Goal: Feedback & Contribution: Leave review/rating

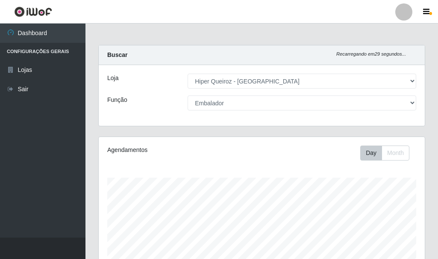
select select "513"
select select "1"
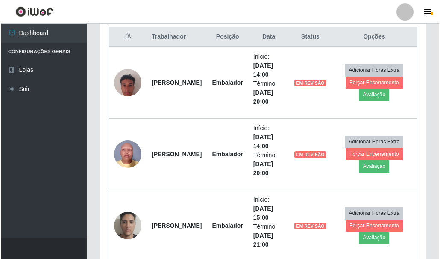
scroll to position [342, 0]
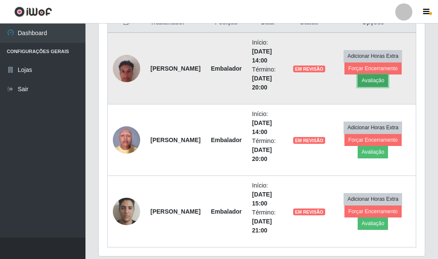
click at [374, 82] on button "Avaliação" at bounding box center [373, 80] width 30 height 12
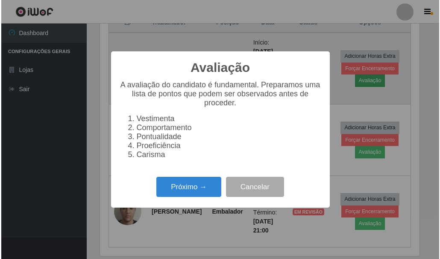
scroll to position [177, 322]
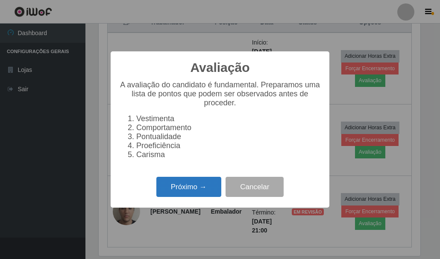
click at [198, 191] on button "Próximo →" at bounding box center [188, 187] width 65 height 20
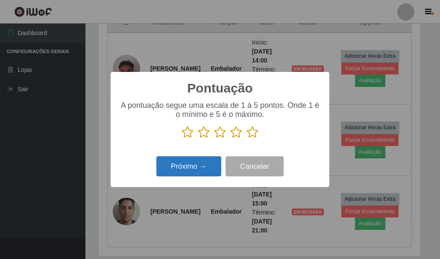
scroll to position [427362, 427217]
drag, startPoint x: 253, startPoint y: 133, endPoint x: 235, endPoint y: 144, distance: 20.5
click at [253, 133] on icon at bounding box center [253, 132] width 12 height 13
click at [247, 139] on input "radio" at bounding box center [247, 139] width 0 height 0
click at [186, 166] on button "Próximo →" at bounding box center [188, 166] width 65 height 20
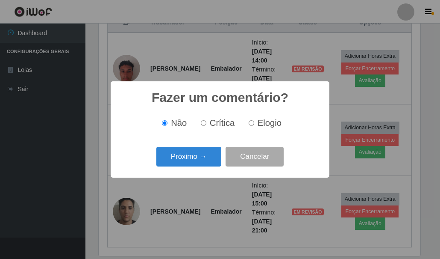
click at [251, 124] on input "Elogio" at bounding box center [252, 123] width 6 height 6
radio input "true"
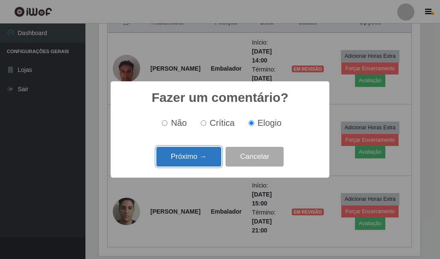
click at [201, 159] on button "Próximo →" at bounding box center [188, 157] width 65 height 20
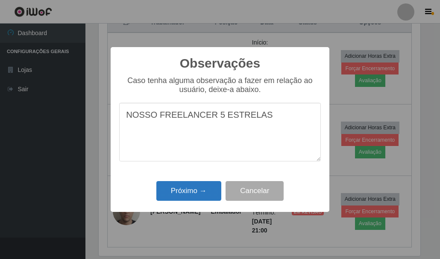
type textarea "NOSSO FREELANCER 5 ESTRELAS"
click at [188, 191] on button "Próximo →" at bounding box center [188, 191] width 65 height 20
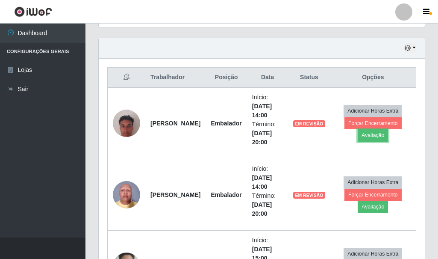
scroll to position [342, 0]
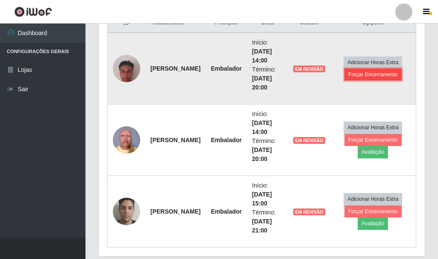
click at [376, 70] on button "Forçar Encerramento" at bounding box center [373, 74] width 57 height 12
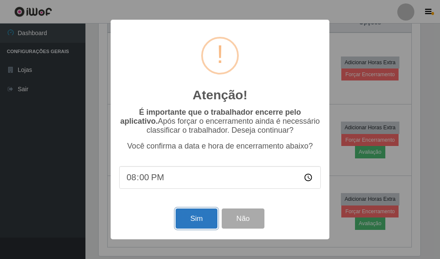
click at [196, 215] on button "Sim" at bounding box center [196, 218] width 41 height 20
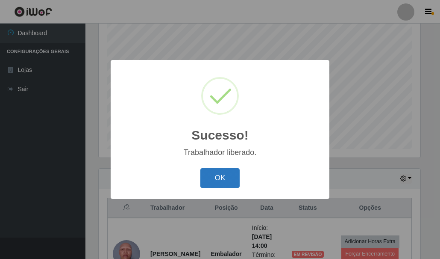
click at [230, 174] on button "OK" at bounding box center [221, 178] width 40 height 20
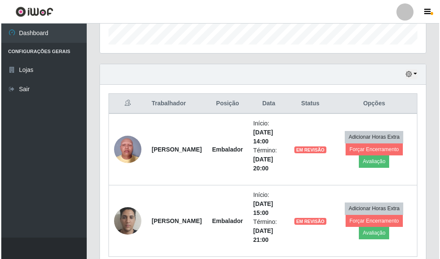
scroll to position [300, 0]
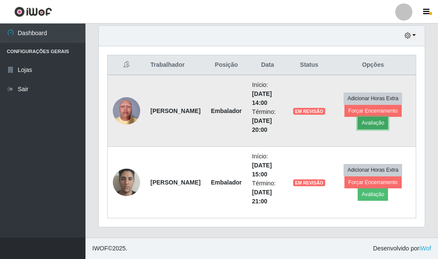
click at [377, 124] on button "Avaliação" at bounding box center [373, 123] width 30 height 12
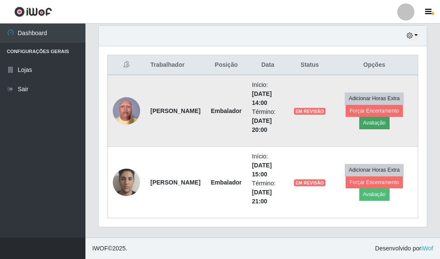
scroll to position [177, 322]
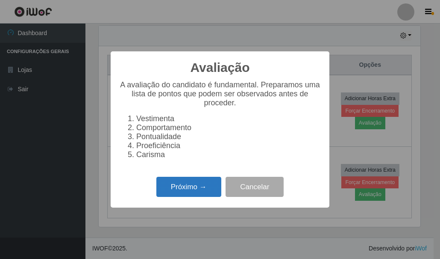
click at [198, 195] on button "Próximo →" at bounding box center [188, 187] width 65 height 20
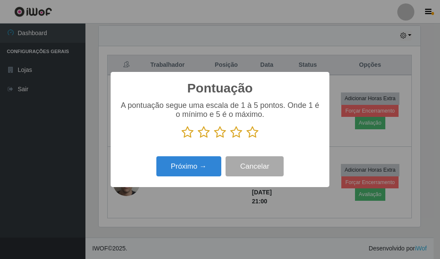
scroll to position [427362, 427217]
click at [249, 132] on icon at bounding box center [253, 132] width 12 height 13
click at [247, 139] on input "radio" at bounding box center [247, 139] width 0 height 0
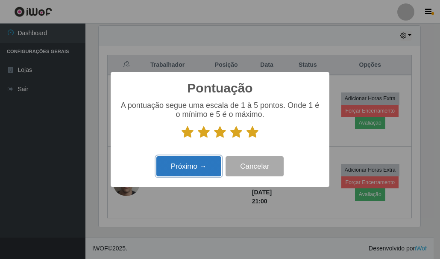
click at [206, 168] on button "Próximo →" at bounding box center [188, 166] width 65 height 20
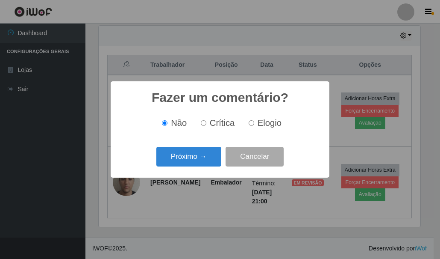
click at [252, 127] on label "Elogio" at bounding box center [263, 123] width 36 height 10
click at [252, 126] on input "Elogio" at bounding box center [252, 123] width 6 height 6
radio input "true"
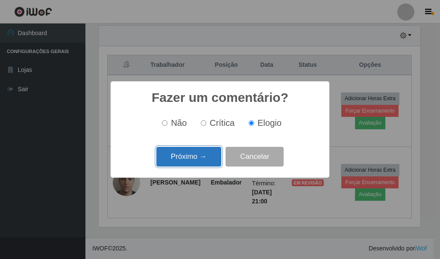
click at [198, 157] on button "Próximo →" at bounding box center [188, 157] width 65 height 20
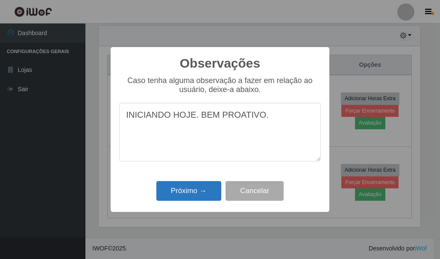
type textarea "INICIANDO HOJE. BEM PROATIVO."
click at [187, 194] on button "Próximo →" at bounding box center [188, 191] width 65 height 20
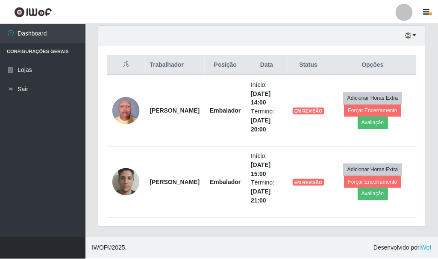
scroll to position [177, 326]
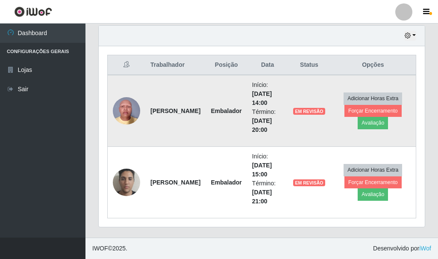
click at [308, 139] on td "EM REVISÃO" at bounding box center [309, 111] width 42 height 72
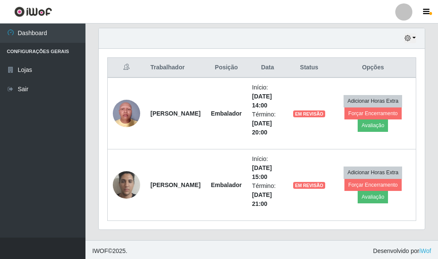
scroll to position [300, 0]
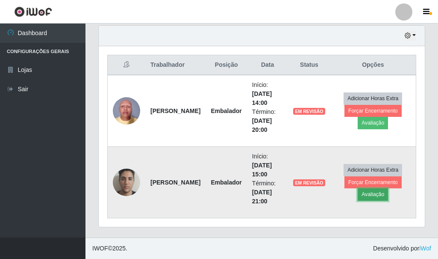
click at [371, 195] on button "Avaliação" at bounding box center [373, 194] width 30 height 12
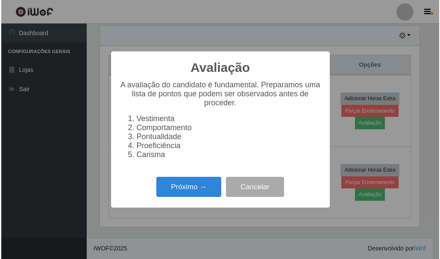
scroll to position [177, 322]
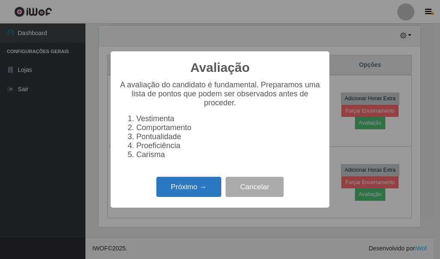
click at [159, 183] on button "Próximo →" at bounding box center [188, 187] width 65 height 20
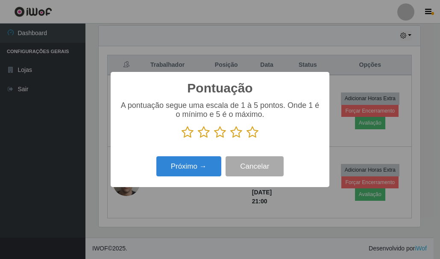
scroll to position [427362, 427217]
click at [256, 132] on icon at bounding box center [253, 132] width 12 height 13
click at [247, 139] on input "radio" at bounding box center [247, 139] width 0 height 0
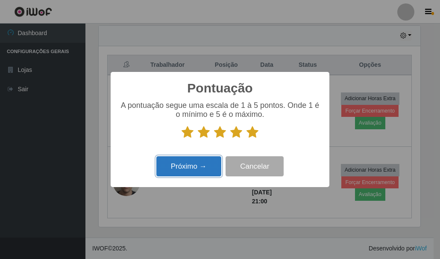
click at [206, 164] on button "Próximo →" at bounding box center [188, 166] width 65 height 20
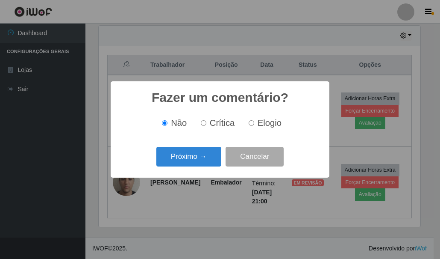
click at [250, 124] on input "Elogio" at bounding box center [252, 123] width 6 height 6
radio input "true"
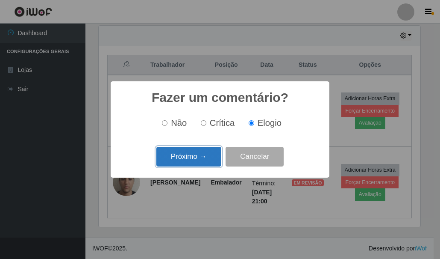
click at [195, 157] on button "Próximo →" at bounding box center [188, 157] width 65 height 20
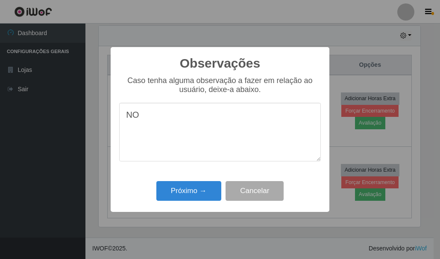
type textarea "N"
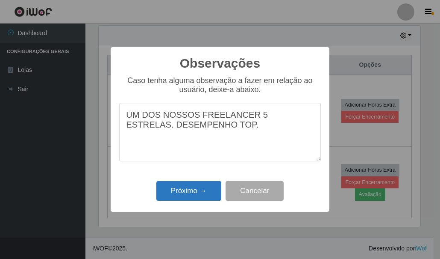
type textarea "UM DOS NOSSOS FREELANCER 5 ESTRELAS. DESEMPENHO TOP."
click at [192, 195] on button "Próximo →" at bounding box center [188, 191] width 65 height 20
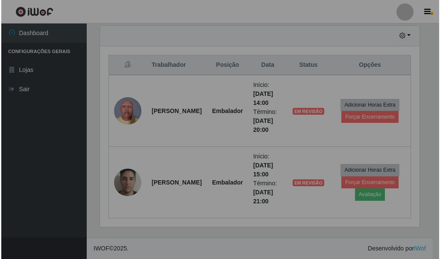
scroll to position [177, 326]
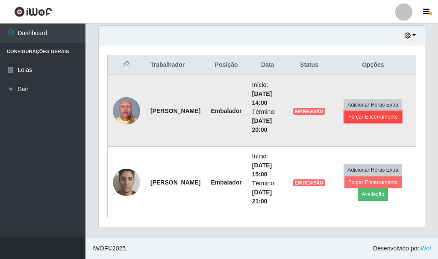
click at [377, 115] on button "Forçar Encerramento" at bounding box center [373, 117] width 57 height 12
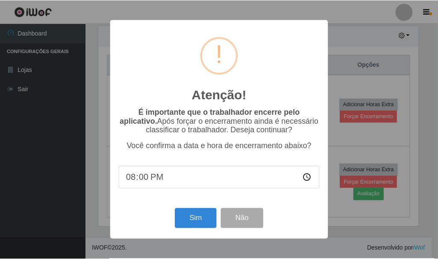
scroll to position [177, 322]
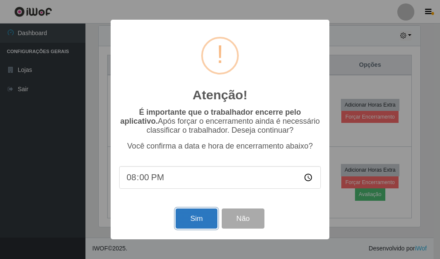
click at [195, 215] on button "Sim" at bounding box center [196, 218] width 41 height 20
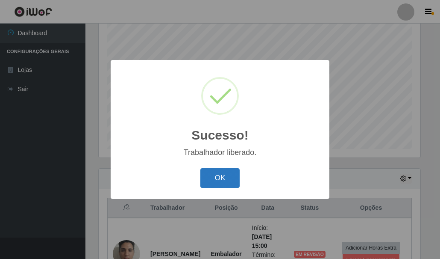
click at [216, 178] on button "OK" at bounding box center [221, 178] width 40 height 20
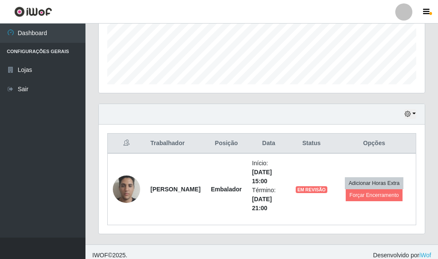
scroll to position [228, 0]
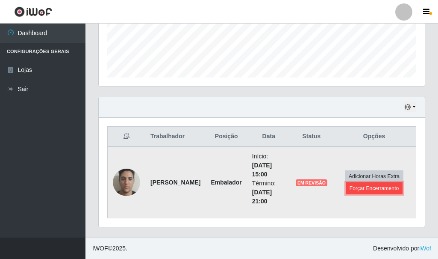
click at [363, 188] on button "Forçar Encerramento" at bounding box center [374, 188] width 57 height 12
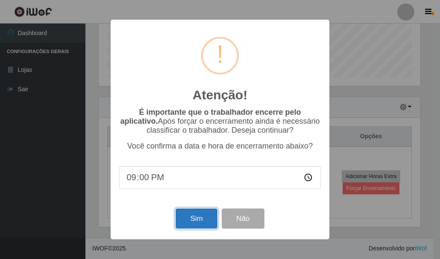
click at [203, 213] on button "Sim" at bounding box center [196, 218] width 41 height 20
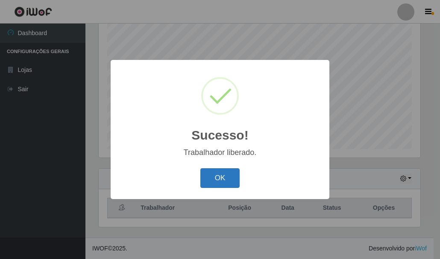
click at [222, 177] on button "OK" at bounding box center [221, 178] width 40 height 20
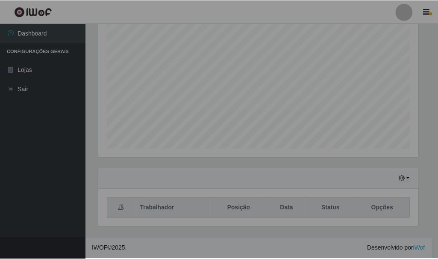
scroll to position [177, 326]
